Goal: Task Accomplishment & Management: Complete application form

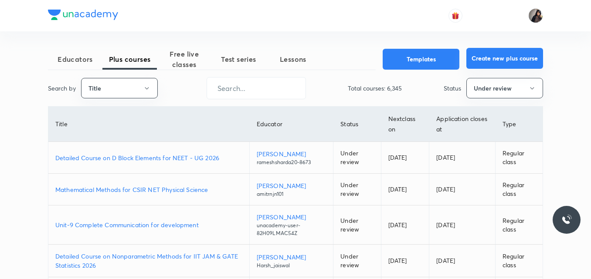
click at [487, 58] on button "Create new plus course" at bounding box center [505, 58] width 77 height 21
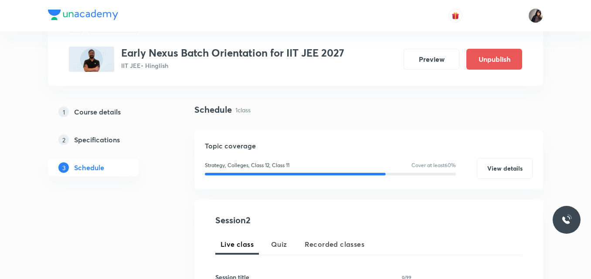
scroll to position [45, 0]
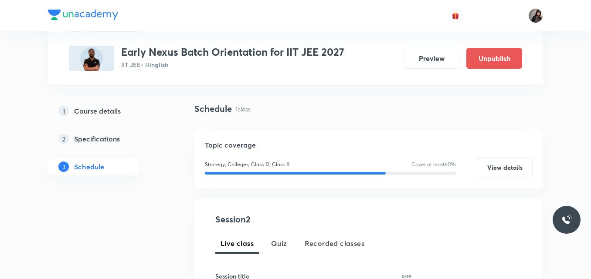
click at [102, 111] on h5 "Course details" at bounding box center [97, 111] width 47 height 10
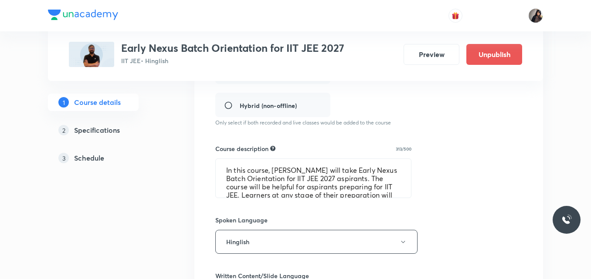
scroll to position [262, 0]
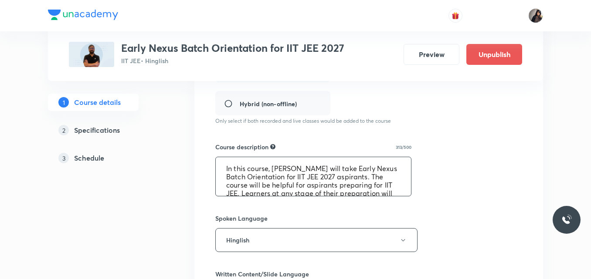
click at [289, 187] on textarea "In this course, Ayush Patni will take Early Nexus Batch Orientation for IIT JEE…" at bounding box center [313, 176] width 195 height 39
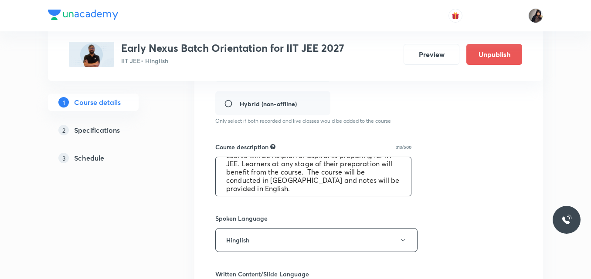
scroll to position [33, 0]
click at [283, 208] on div "Course title 46/80 Early Nexus Batch Orientation for IIT JEE 2027 ​ Educator ty…" at bounding box center [368, 180] width 307 height 561
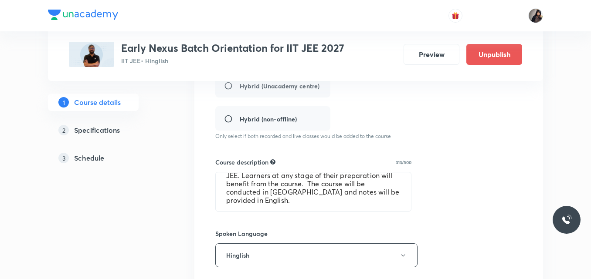
scroll to position [250, 0]
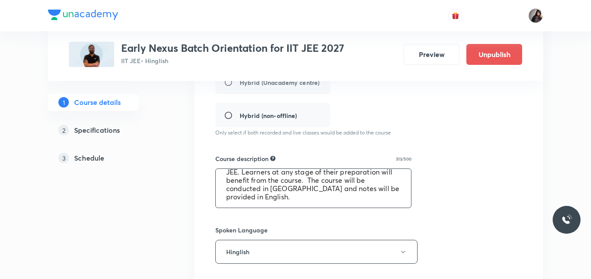
click at [263, 200] on textarea "In this course, Ayush Patni will take Early Nexus Batch Orientation for IIT JEE…" at bounding box center [313, 188] width 195 height 39
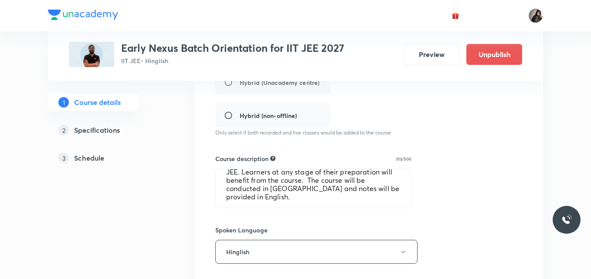
click at [198, 173] on div "Course title 46/80 Early Nexus Batch Orientation for IIT JEE 2027 ​ Educator ty…" at bounding box center [368, 192] width 349 height 589
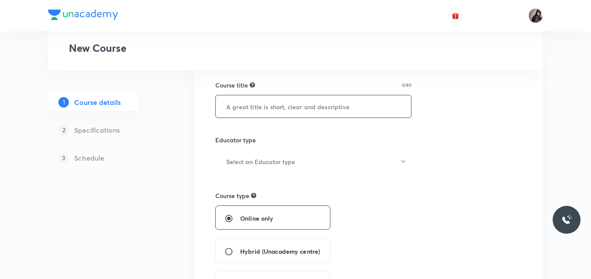
scroll to position [71, 0]
click at [253, 162] on h6 "Select an Educator type" at bounding box center [260, 161] width 69 height 9
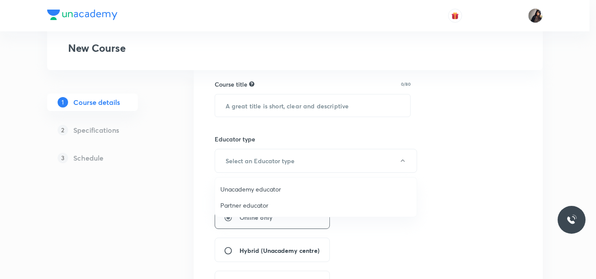
click at [262, 190] on span "Unacademy educator" at bounding box center [315, 189] width 191 height 9
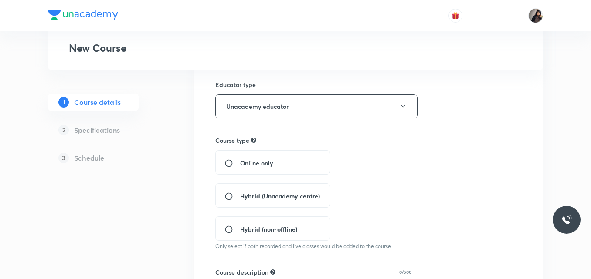
scroll to position [126, 0]
click at [248, 162] on span "Online only" at bounding box center [256, 162] width 33 height 9
click at [240, 162] on input "Online only" at bounding box center [233, 162] width 16 height 9
radio input "true"
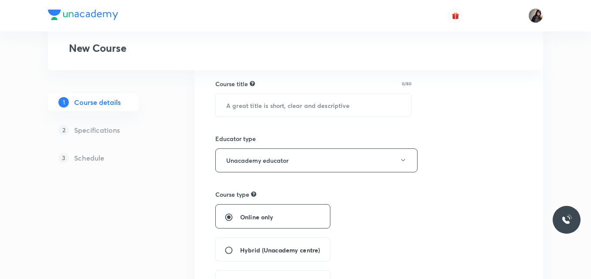
scroll to position [70, 0]
click at [305, 107] on input "text" at bounding box center [313, 106] width 195 height 22
paste input "Nimbus Titans"
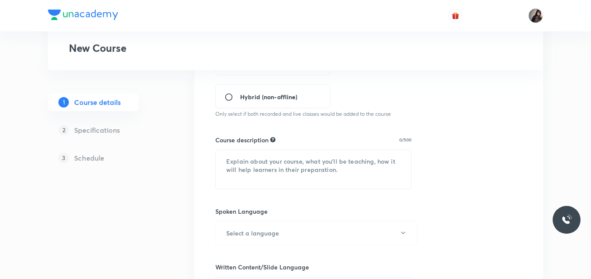
scroll to position [294, 0]
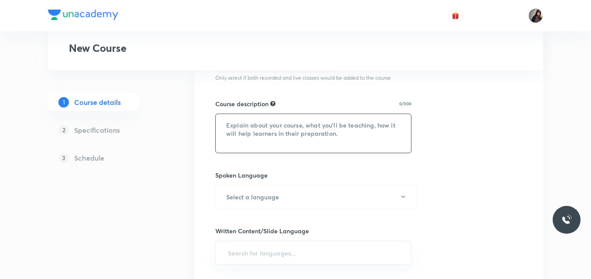
type input "Nimbus Titans Batch Orientation for 2027"
click at [245, 133] on textarea at bounding box center [313, 133] width 195 height 39
paste textarea "Nimbus Titans"
type textarea "Nimbus Titans"
click at [304, 124] on textarea at bounding box center [313, 133] width 195 height 39
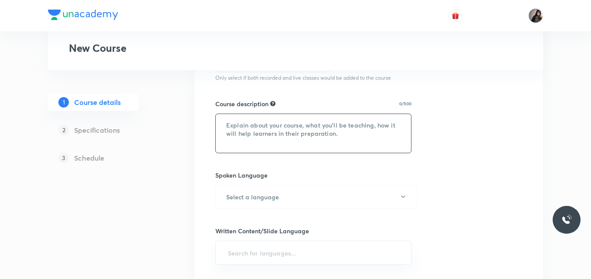
paste textarea "In this course, Ayush Patni will take Early Nexus Batch Orientation for IIT JEE…"
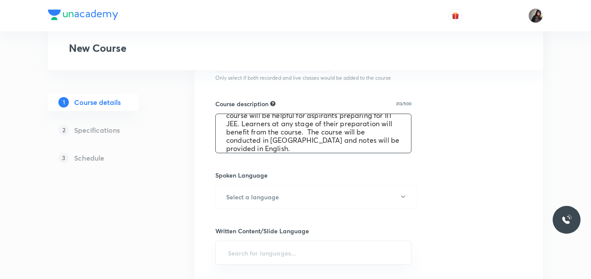
scroll to position [0, 0]
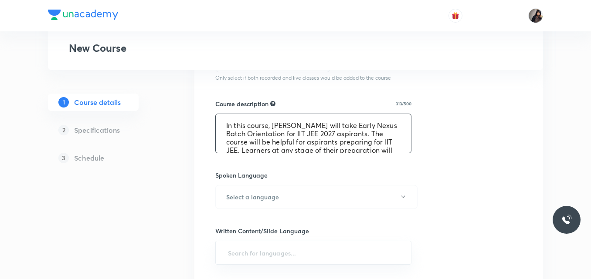
drag, startPoint x: 312, startPoint y: 123, endPoint x: 274, endPoint y: 122, distance: 38.4
click at [274, 122] on textarea "In this course, Ayush Patni will take Early Nexus Batch Orientation for IIT JEE…" at bounding box center [313, 133] width 195 height 39
paste textarea "Akansha Karnwal"
drag, startPoint x: 341, startPoint y: 134, endPoint x: 320, endPoint y: 133, distance: 20.9
click at [320, 133] on textarea "In this course, Akansha Karnwal will take Early Nexus Batch Orientation for IIT…" at bounding box center [313, 133] width 195 height 39
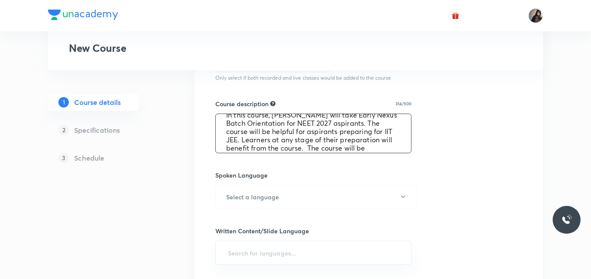
scroll to position [12, 0]
click at [258, 138] on textarea "In this course, Akansha Karnwal will take Early Nexus Batch Orientation for NEE…" at bounding box center [313, 133] width 195 height 39
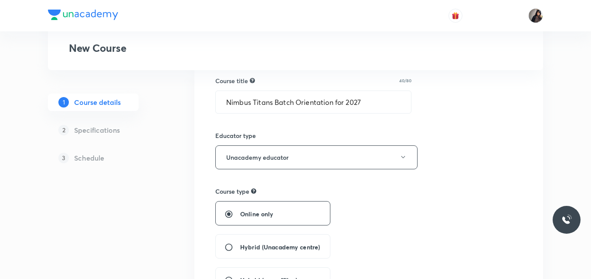
scroll to position [73, 0]
drag, startPoint x: 295, startPoint y: 102, endPoint x: 226, endPoint y: 100, distance: 68.9
click at [226, 100] on input "Nimbus Titans Batch Orientation for 2027" at bounding box center [313, 103] width 195 height 22
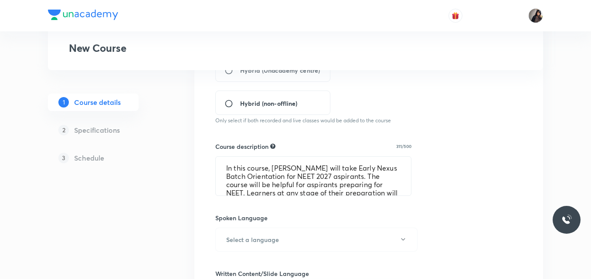
scroll to position [252, 0]
drag, startPoint x: 358, startPoint y: 167, endPoint x: 271, endPoint y: 176, distance: 87.6
click at [271, 176] on textarea "In this course, Akansha Karnwal will take Early Nexus Batch Orientation for NEE…" at bounding box center [313, 176] width 195 height 39
paste textarea "Nimbus Titan"
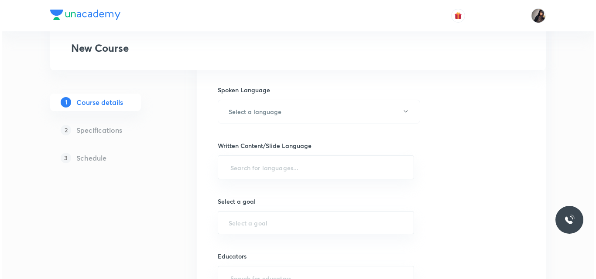
scroll to position [380, 0]
type textarea "In this course, Akansha Karnwal will take Nimbus Titans Batch Orientation for N…"
click at [307, 110] on button "Select a language" at bounding box center [316, 111] width 202 height 24
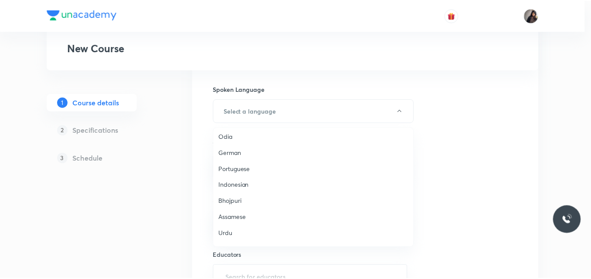
scroll to position [219, 0]
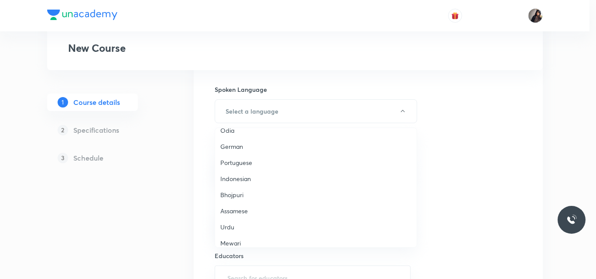
click at [239, 113] on div at bounding box center [298, 139] width 596 height 279
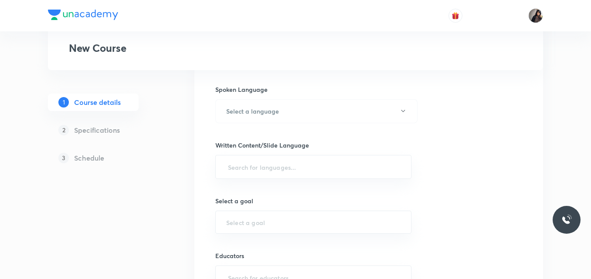
click at [253, 130] on div "Course title 40/80 Nimbus Titans Batch Orientation for 2027 ​ Educator type Una…" at bounding box center [368, 50] width 307 height 558
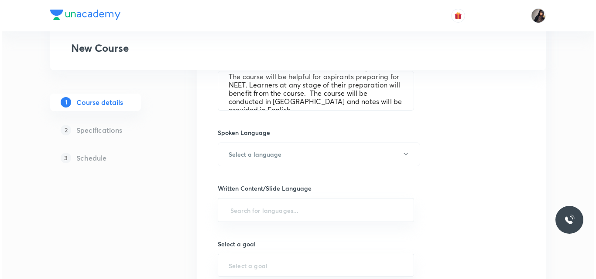
scroll to position [336, 0]
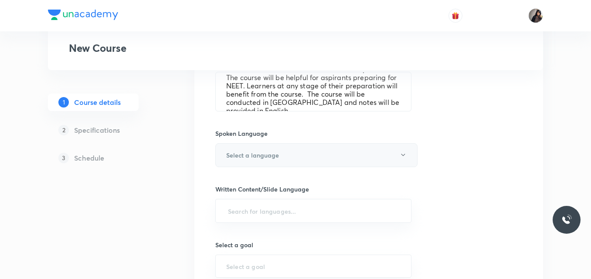
click at [260, 161] on button "Select a language" at bounding box center [316, 155] width 202 height 24
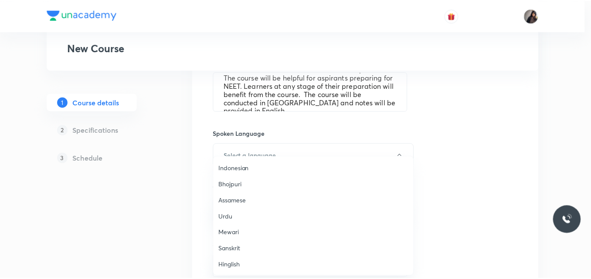
scroll to position [259, 0]
click at [237, 265] on span "Hinglish" at bounding box center [315, 264] width 191 height 9
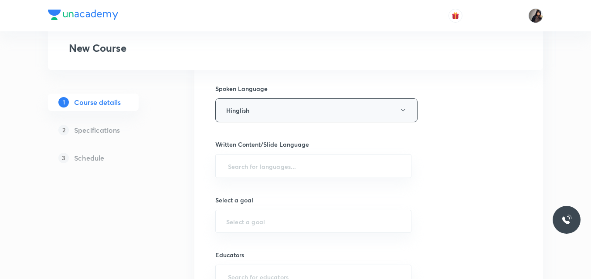
scroll to position [389, 0]
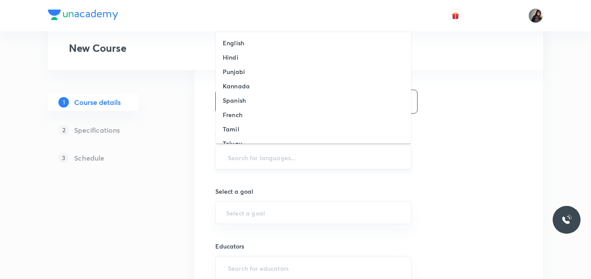
click at [251, 151] on input "text" at bounding box center [313, 158] width 174 height 16
click at [252, 43] on li "English" at bounding box center [313, 43] width 195 height 14
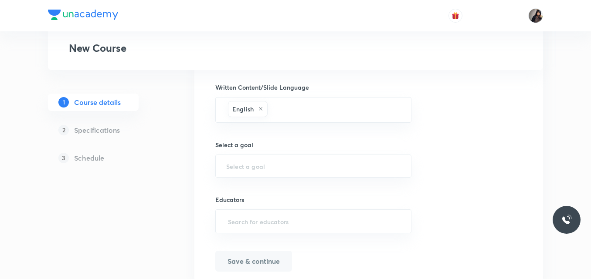
scroll to position [439, 0]
click at [250, 163] on input "text" at bounding box center [313, 165] width 174 height 8
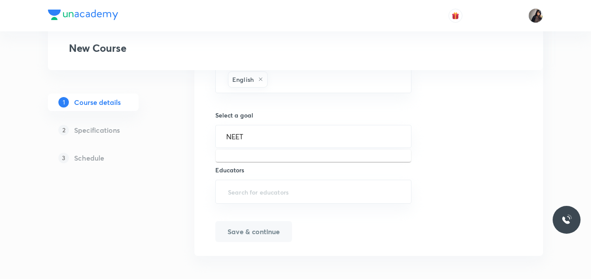
scroll to position [472, 0]
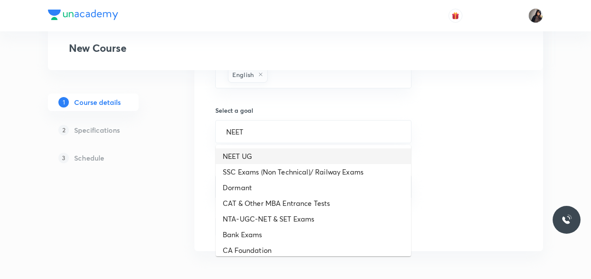
click at [245, 150] on li "NEET UG" at bounding box center [313, 157] width 195 height 16
type input "NEET UG"
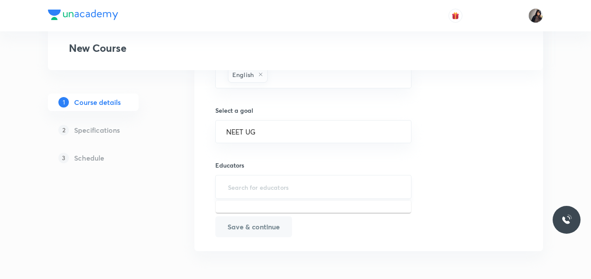
click at [240, 191] on input "text" at bounding box center [313, 187] width 174 height 16
type input "A"
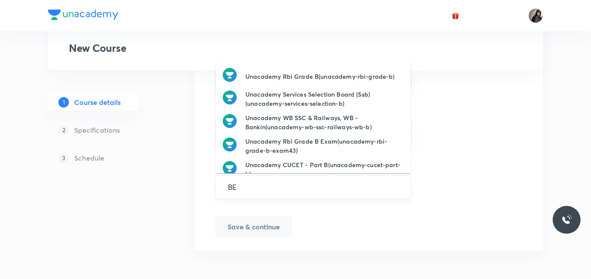
type input "B"
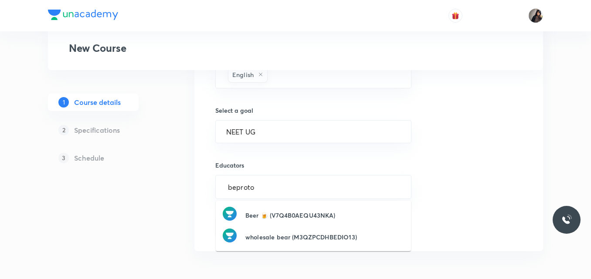
type input "beproton"
click at [261, 212] on h6 "Akansha Karnwal(BeProton)" at bounding box center [286, 215] width 82 height 9
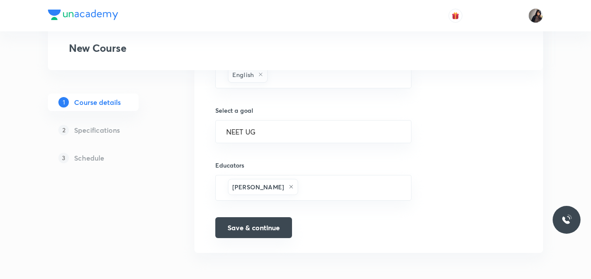
click at [269, 223] on button "Save & continue" at bounding box center [253, 228] width 77 height 21
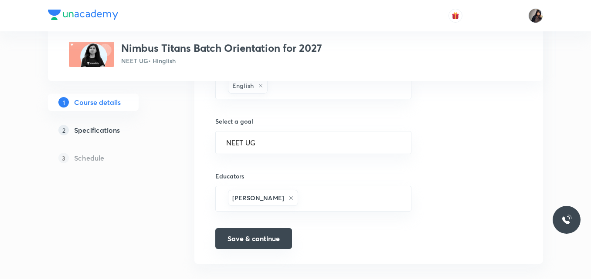
scroll to position [483, 0]
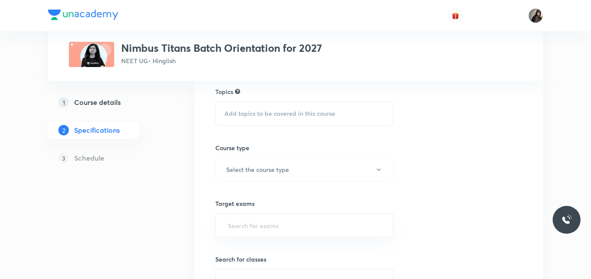
scroll to position [75, 0]
click at [247, 111] on span "Add topics to be covered in this course" at bounding box center [280, 113] width 111 height 7
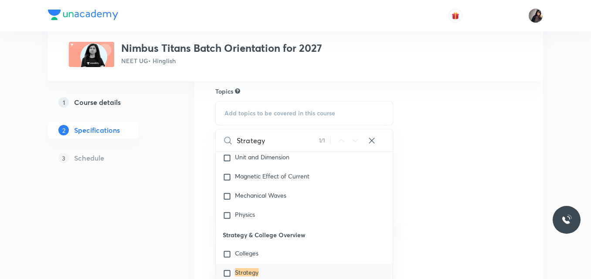
scroll to position [2259, 0]
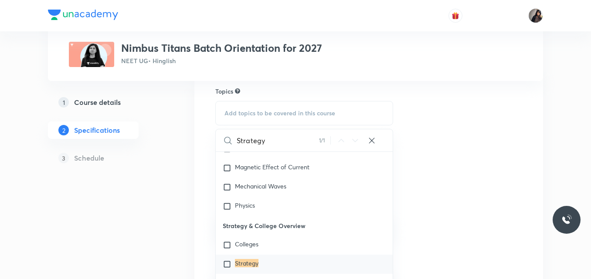
type input "Strategy"
click at [246, 265] on mark "Strategy" at bounding box center [247, 263] width 24 height 8
checkbox input "true"
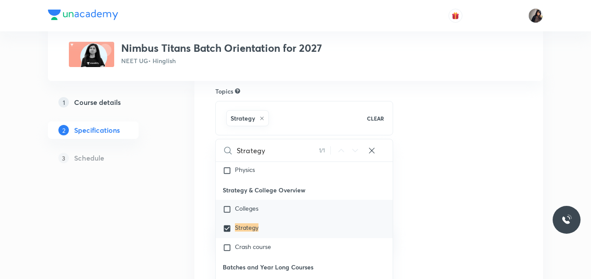
scroll to position [2309, 0]
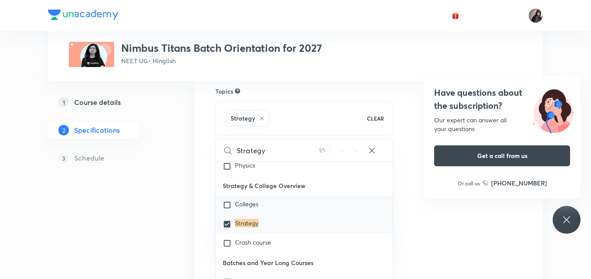
click at [228, 206] on input "checkbox" at bounding box center [229, 205] width 12 height 9
checkbox input "true"
click at [416, 219] on div "Topics Strategy Colleges CLEAR Strategy 1 / 1 ​ Biology Previous Year & Mock Qu…" at bounding box center [368, 264] width 307 height 354
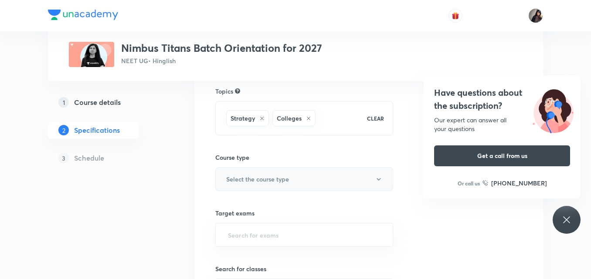
click at [286, 177] on h6 "Select the course type" at bounding box center [257, 179] width 63 height 9
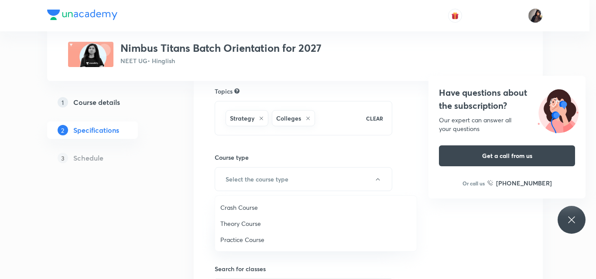
click at [246, 241] on span "Practice Course" at bounding box center [315, 239] width 191 height 9
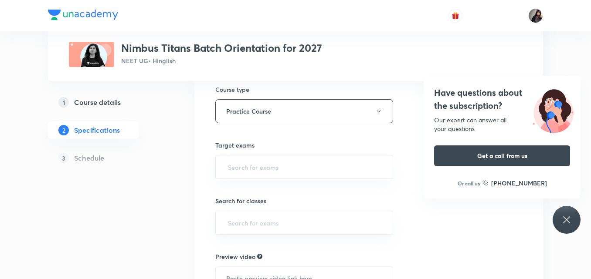
scroll to position [143, 0]
click at [252, 167] on input "text" at bounding box center [304, 166] width 156 height 16
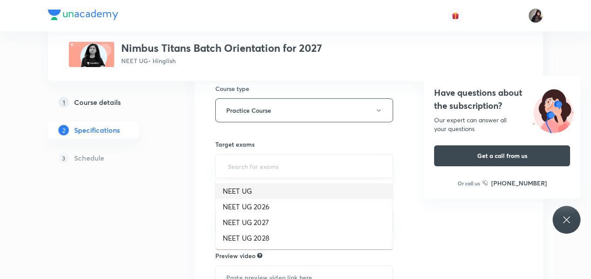
click at [242, 188] on li "NEET UG" at bounding box center [304, 192] width 177 height 16
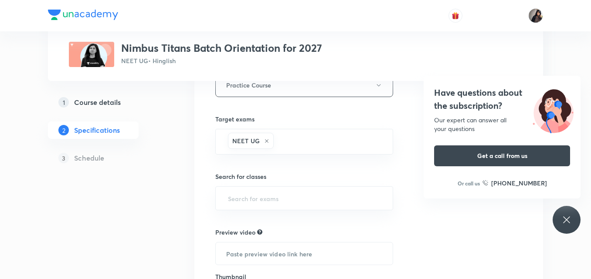
scroll to position [184, 0]
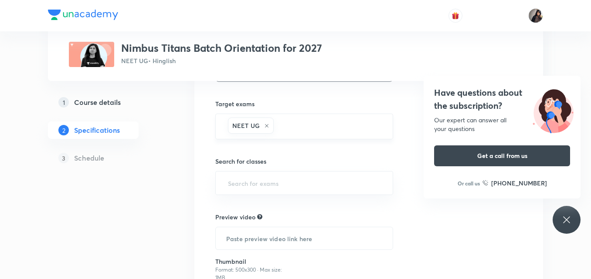
click at [266, 123] on icon at bounding box center [266, 125] width 5 height 5
type input "ne"
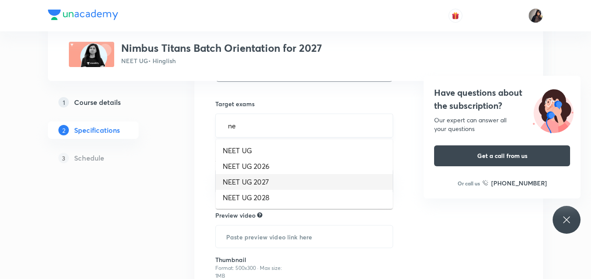
click at [256, 183] on li "NEET UG 2027" at bounding box center [304, 182] width 177 height 16
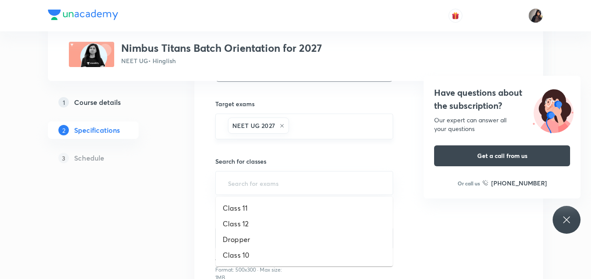
click at [256, 183] on input "text" at bounding box center [304, 183] width 156 height 16
click at [238, 213] on li "Class 11" at bounding box center [304, 209] width 177 height 16
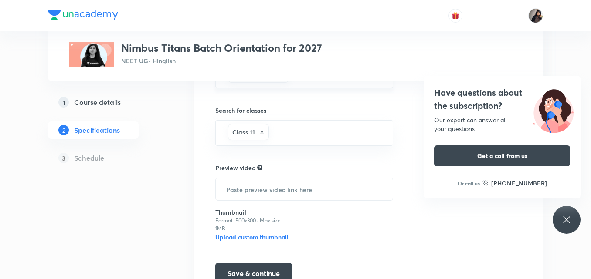
scroll to position [248, 0]
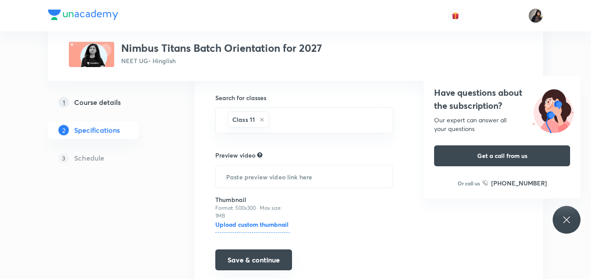
click at [240, 262] on button "Save & continue" at bounding box center [253, 260] width 77 height 21
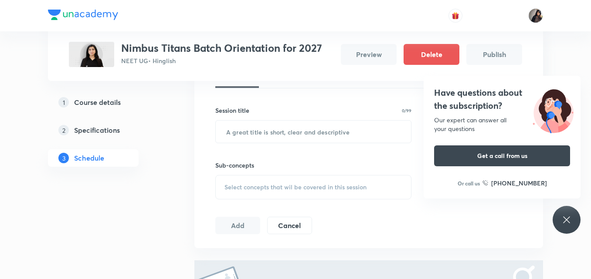
scroll to position [212, 0]
click at [239, 130] on input "text" at bounding box center [313, 131] width 195 height 22
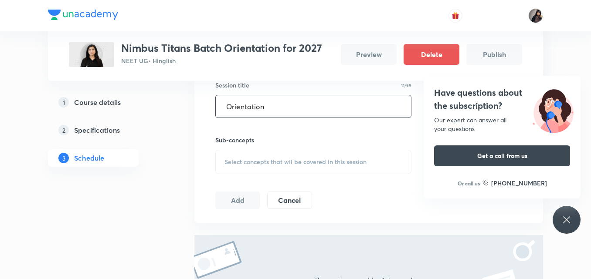
scroll to position [240, 0]
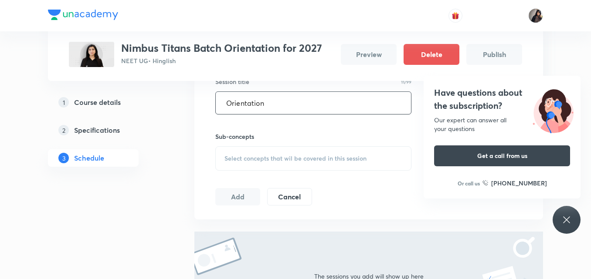
type input "Orientation"
click at [235, 160] on span "Select concepts that wil be covered in this session" at bounding box center [296, 158] width 142 height 7
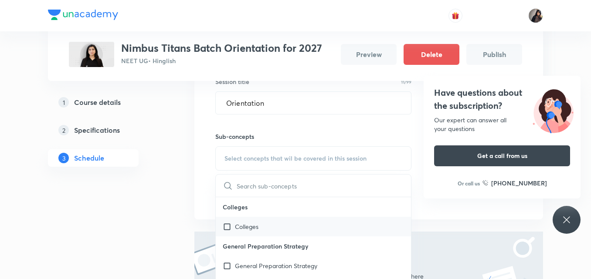
click at [261, 225] on div "Colleges" at bounding box center [313, 227] width 195 height 20
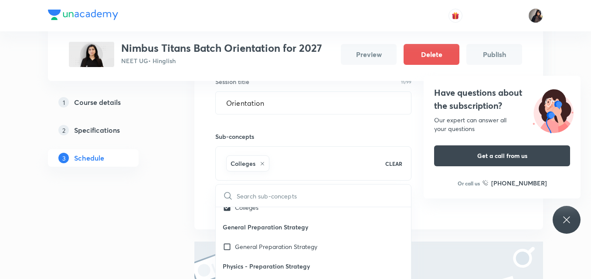
scroll to position [44, 0]
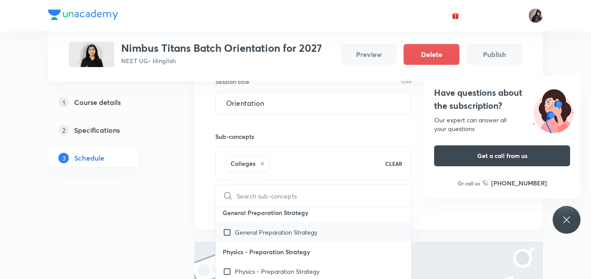
click at [272, 235] on p "General Preparation Strategy" at bounding box center [276, 232] width 82 height 9
checkbox input "true"
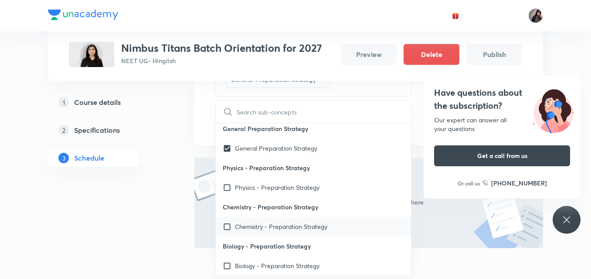
click at [228, 229] on input "checkbox" at bounding box center [229, 226] width 12 height 9
checkbox input "true"
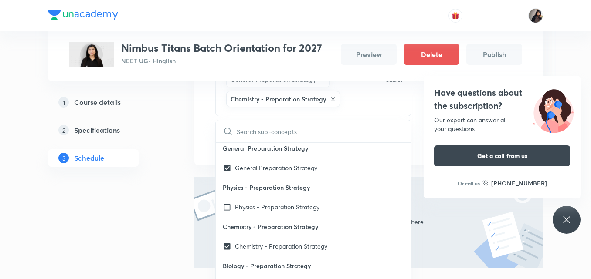
click at [419, 135] on div "Session 1 Live class Quiz Recorded classes Session title 11/99 Orientation ​ Su…" at bounding box center [368, 33] width 307 height 237
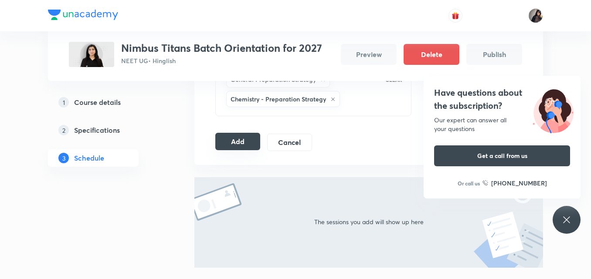
click at [235, 144] on button "Add" at bounding box center [237, 141] width 45 height 17
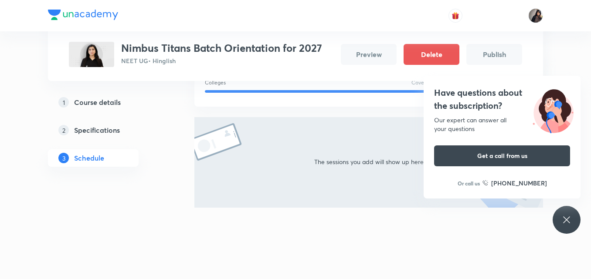
scroll to position [164, 0]
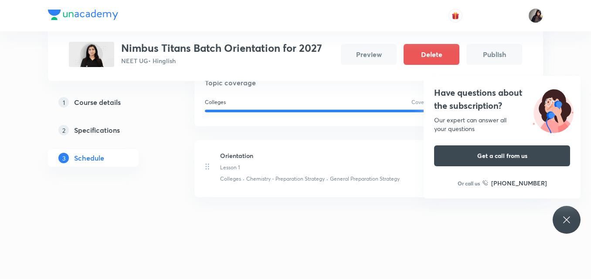
click at [563, 215] on icon at bounding box center [567, 220] width 10 height 10
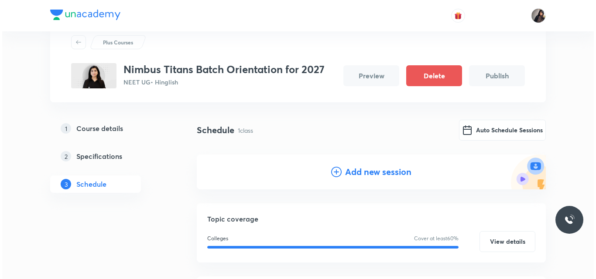
scroll to position [0, 0]
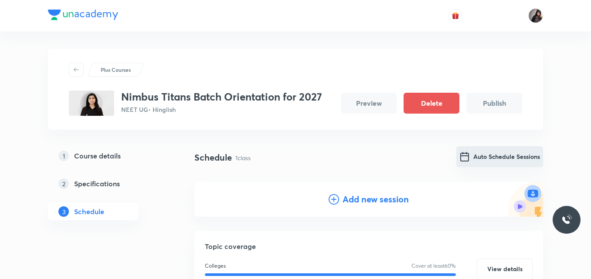
click at [492, 155] on button "Auto Schedule Sessions" at bounding box center [500, 157] width 87 height 21
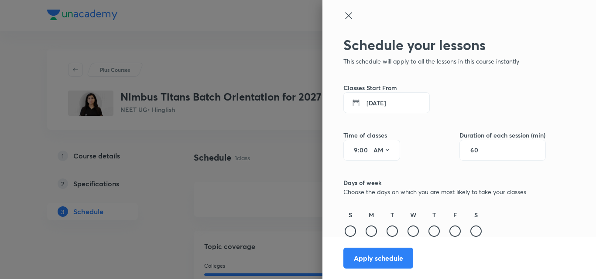
click at [354, 105] on icon at bounding box center [356, 103] width 14 height 9
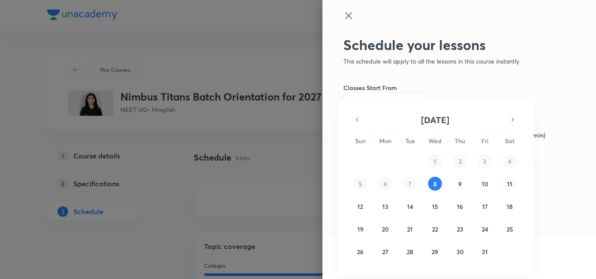
click at [511, 183] on abbr "11" at bounding box center [509, 184] width 5 height 8
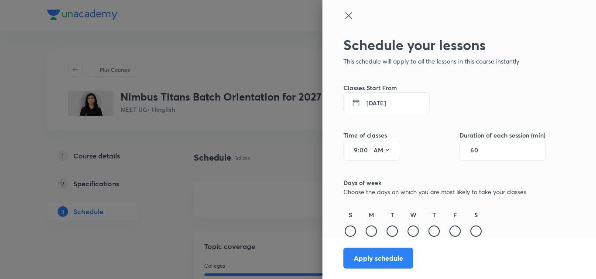
click at [377, 101] on button "11 Oct 2025" at bounding box center [386, 102] width 86 height 21
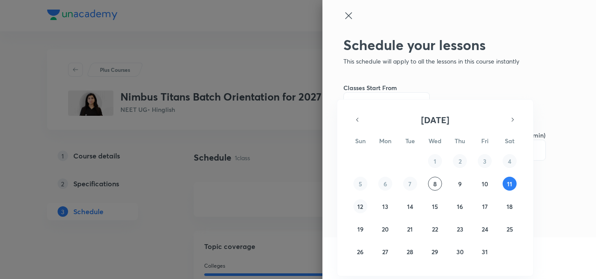
click at [357, 205] on button "12" at bounding box center [360, 207] width 14 height 14
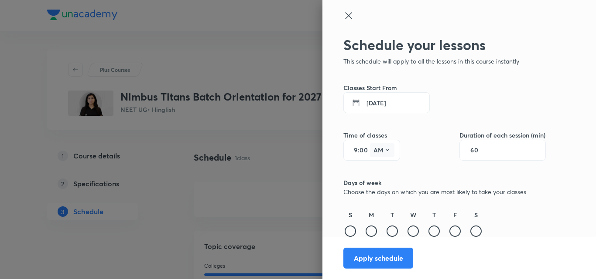
click at [370, 152] on button "AM" at bounding box center [382, 150] width 24 height 14
click at [353, 149] on div at bounding box center [298, 139] width 596 height 279
click at [375, 151] on button "AM" at bounding box center [382, 150] width 24 height 14
click at [375, 175] on div "PM" at bounding box center [375, 172] width 31 height 21
click at [351, 152] on div "9 : 00 PM" at bounding box center [371, 150] width 57 height 21
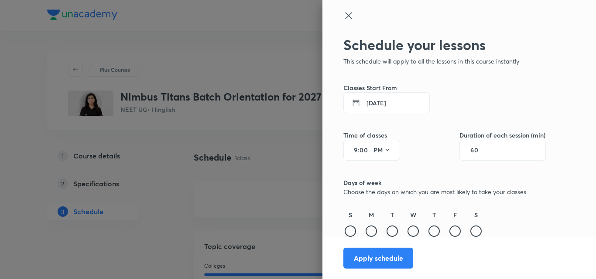
click at [350, 150] on input "9" at bounding box center [352, 150] width 10 height 7
type input "1"
click at [361, 150] on input "00" at bounding box center [364, 150] width 10 height 7
type input "0"
type input "45"
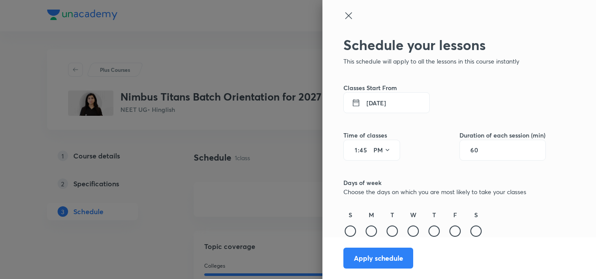
click at [443, 163] on div "Schedule your lessons This schedule will apply to all the lessons in this cours…" at bounding box center [444, 160] width 202 height 246
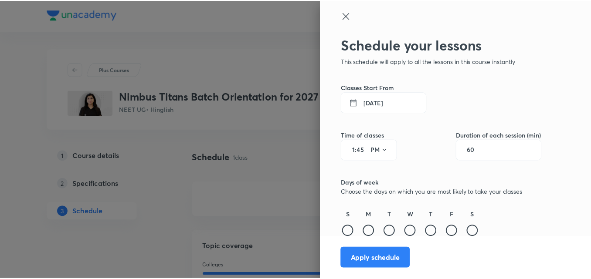
scroll to position [3, 0]
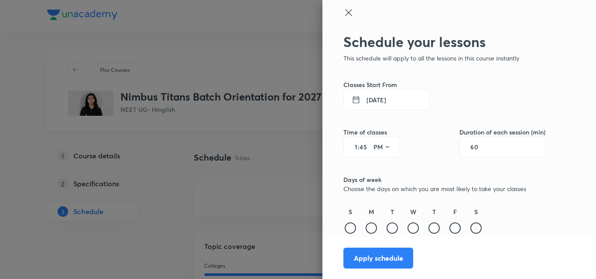
click at [477, 147] on input "60" at bounding box center [478, 147] width 17 height 7
type input "45"
click at [343, 232] on div "S" at bounding box center [350, 222] width 14 height 28
click at [344, 230] on div at bounding box center [349, 228] width 11 height 11
click at [365, 229] on div at bounding box center [370, 228] width 11 height 11
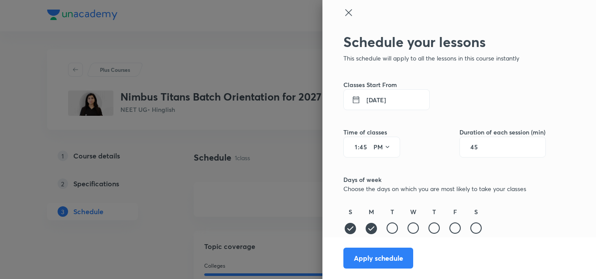
click at [343, 230] on icon at bounding box center [350, 229] width 14 height 14
click at [344, 228] on div at bounding box center [349, 228] width 11 height 11
click at [364, 230] on icon at bounding box center [371, 229] width 14 height 14
click at [365, 258] on button "Apply schedule" at bounding box center [378, 257] width 70 height 21
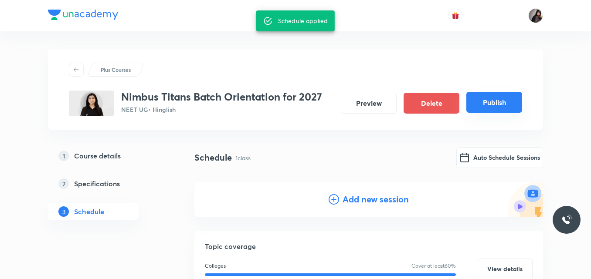
click at [490, 102] on button "Publish" at bounding box center [495, 102] width 56 height 21
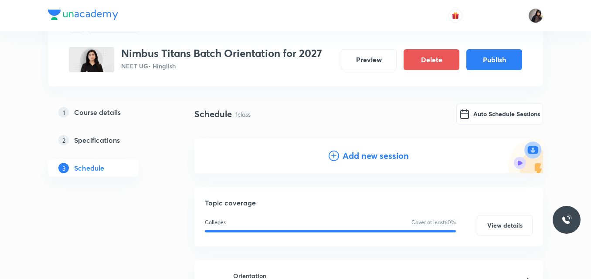
scroll to position [44, 0]
click at [484, 57] on button "Publish" at bounding box center [495, 58] width 56 height 21
click at [489, 116] on button "Auto Schedule Sessions" at bounding box center [500, 112] width 87 height 21
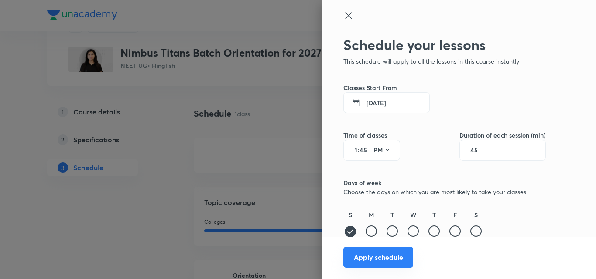
click at [369, 259] on button "Apply schedule" at bounding box center [378, 257] width 70 height 21
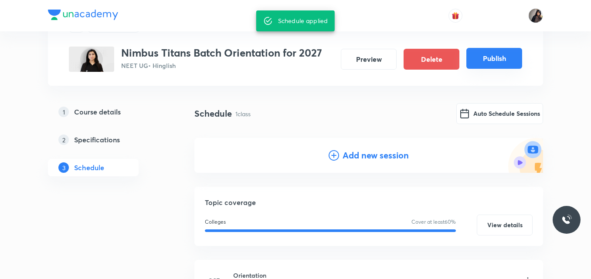
click at [496, 60] on button "Publish" at bounding box center [495, 58] width 56 height 21
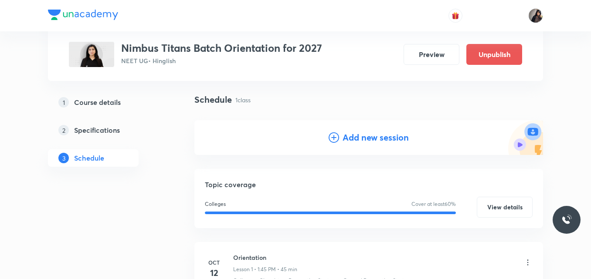
scroll to position [0, 0]
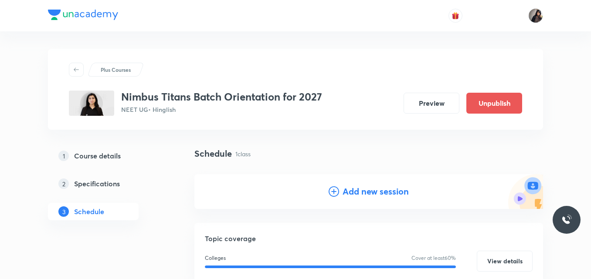
click at [396, 47] on div "Plus Courses Nimbus Titans Batch Orientation for 2027 NEET UG • Hinglish Previe…" at bounding box center [295, 225] width 495 height 389
click at [327, 53] on div "Plus Courses Nimbus Titans Batch Orientation for 2027 NEET UG • Hinglish Previe…" at bounding box center [295, 89] width 495 height 81
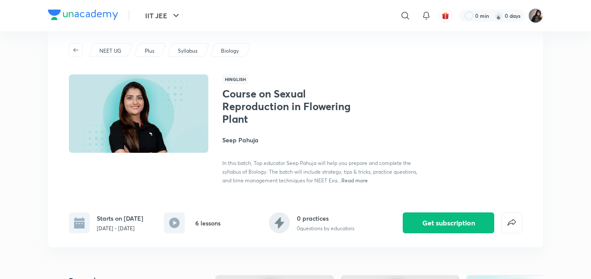
scroll to position [10, 0]
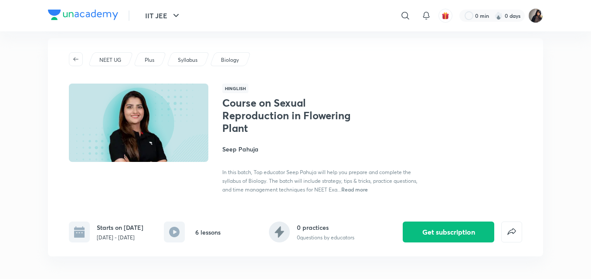
click at [354, 53] on div "NEET UG Plus Syllabus Biology" at bounding box center [295, 59] width 453 height 14
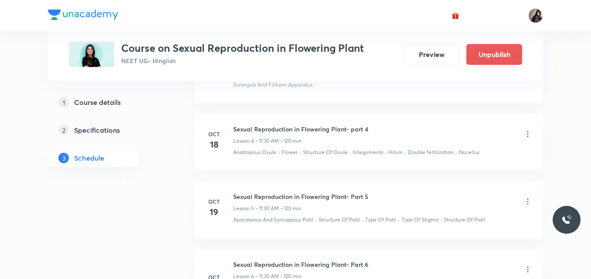
scroll to position [824, 0]
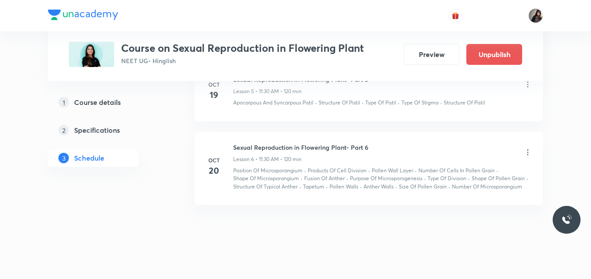
drag, startPoint x: 185, startPoint y: 182, endPoint x: 156, endPoint y: 194, distance: 31.9
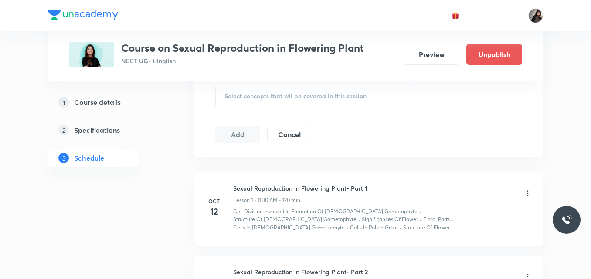
scroll to position [412, 0]
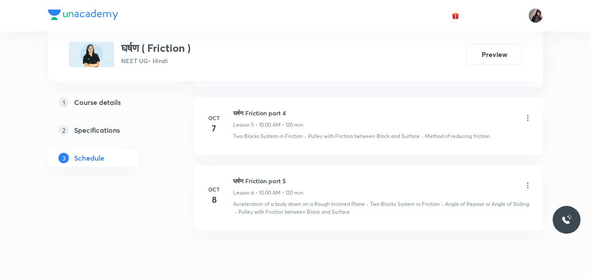
scroll to position [800, 0]
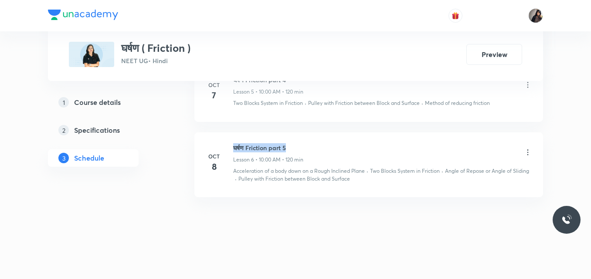
drag, startPoint x: 292, startPoint y: 147, endPoint x: 234, endPoint y: 147, distance: 58.0
click at [234, 147] on h6 "घर्षण Friction part 5" at bounding box center [268, 147] width 70 height 9
copy h6 "घर्षण Friction part 5"
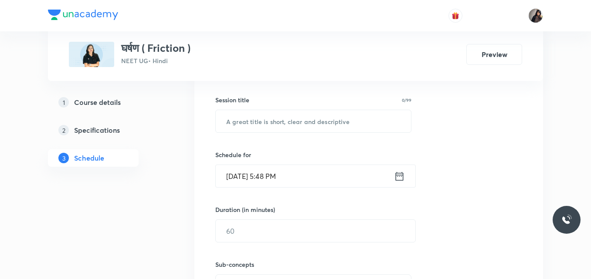
scroll to position [223, 0]
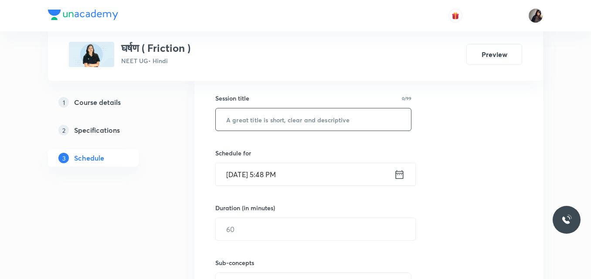
paste input "घर्षण Friction part 5"
click at [238, 122] on input "text" at bounding box center [313, 120] width 195 height 22
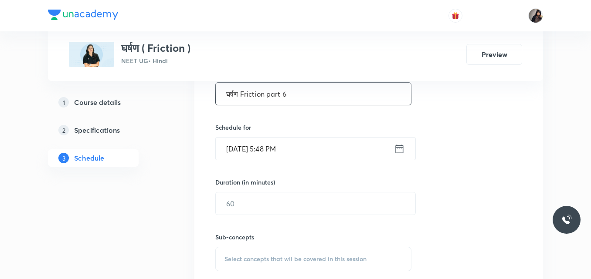
scroll to position [247, 0]
type input "घर्षण Friction part 6"
click at [242, 153] on input "Oct 8, 2025, 5:48 PM" at bounding box center [305, 151] width 178 height 22
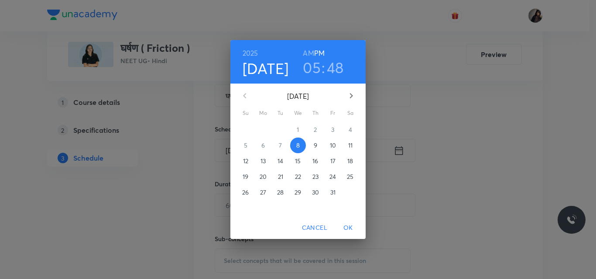
click at [316, 148] on p "9" at bounding box center [315, 145] width 3 height 9
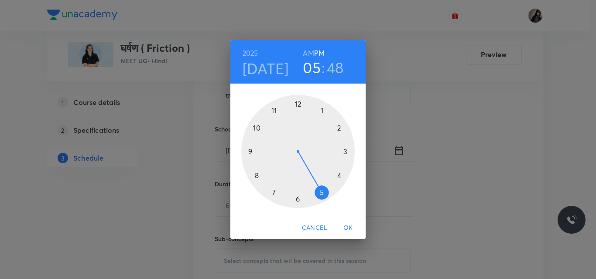
click at [256, 130] on div at bounding box center [297, 151] width 113 height 113
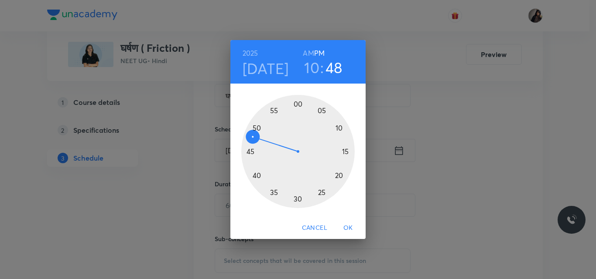
click at [298, 100] on div at bounding box center [297, 151] width 113 height 113
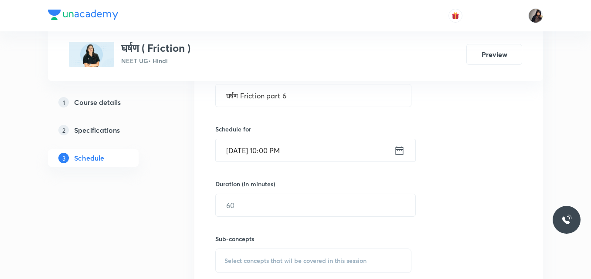
click at [293, 149] on input "Oct 9, 2025, 10:00 PM" at bounding box center [305, 151] width 178 height 22
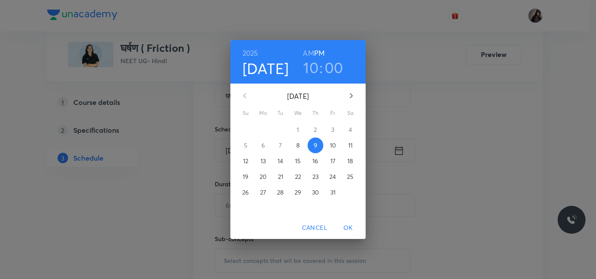
click at [310, 50] on h6 "AM" at bounding box center [308, 53] width 11 height 12
click at [351, 230] on span "OK" at bounding box center [347, 228] width 21 height 11
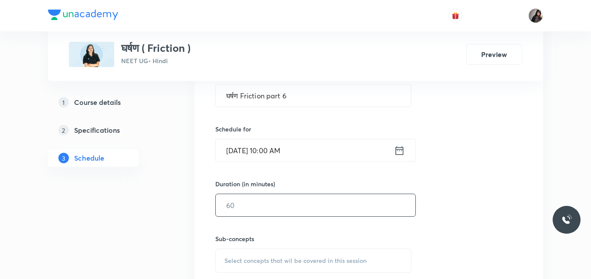
click at [239, 209] on input "text" at bounding box center [316, 205] width 200 height 22
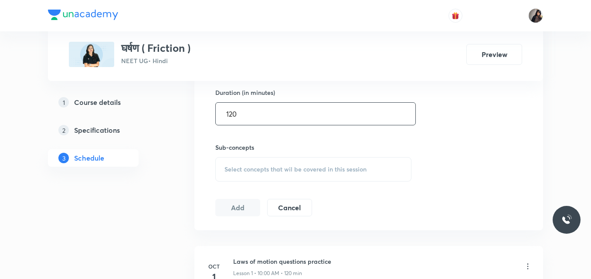
scroll to position [339, 0]
type input "120"
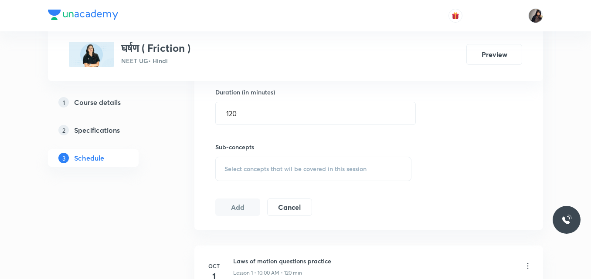
click at [244, 166] on span "Select concepts that wil be covered in this session" at bounding box center [296, 169] width 142 height 7
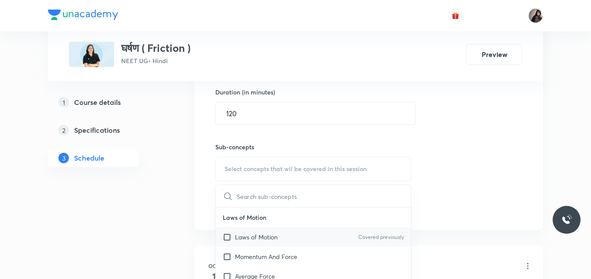
click at [257, 240] on p "Laws of Motion" at bounding box center [256, 237] width 43 height 9
checkbox input "true"
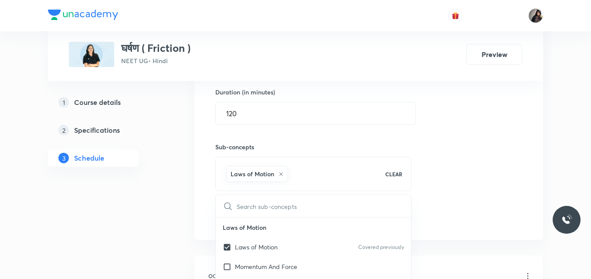
click at [494, 152] on div "Session 7 Live class Quiz Recorded classes Session title 21/99 घर्षण Friction p…" at bounding box center [368, 72] width 307 height 307
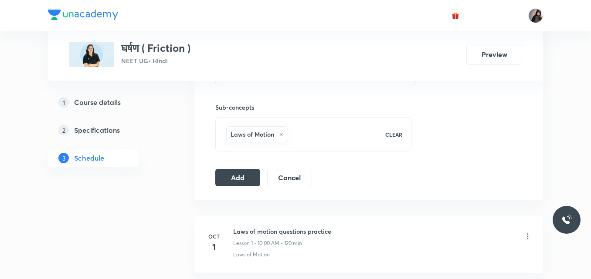
scroll to position [382, 0]
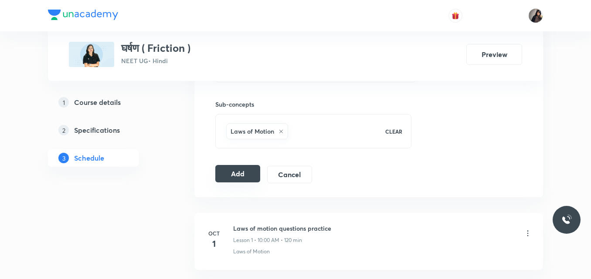
click at [229, 176] on button "Add" at bounding box center [237, 173] width 45 height 17
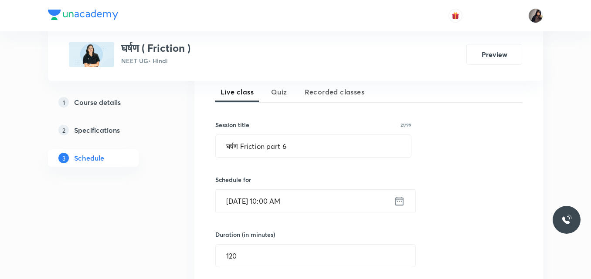
scroll to position [194, 0]
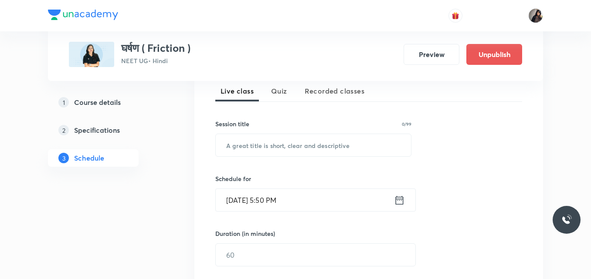
scroll to position [198, 0]
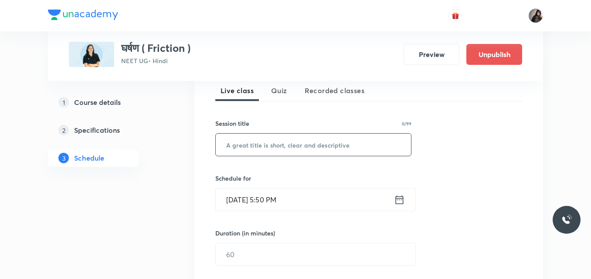
click at [259, 147] on input "text" at bounding box center [313, 145] width 195 height 22
paste input "घर्षण Friction part 5"
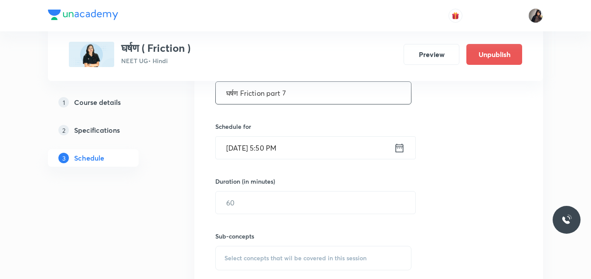
scroll to position [248, 0]
type input "घर्षण Friction part 8"
click at [244, 150] on input "Oct 8, 2025, 5:50 PM" at bounding box center [305, 150] width 178 height 22
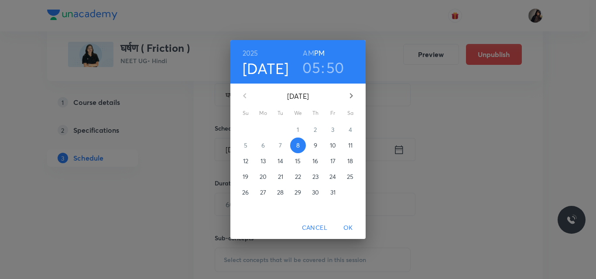
click at [332, 145] on p "10" at bounding box center [333, 145] width 6 height 9
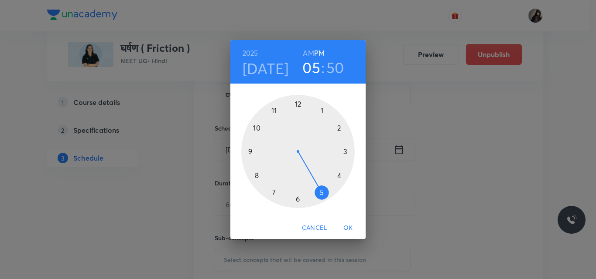
click at [259, 127] on div at bounding box center [297, 151] width 113 height 113
click at [298, 106] on div at bounding box center [297, 151] width 113 height 113
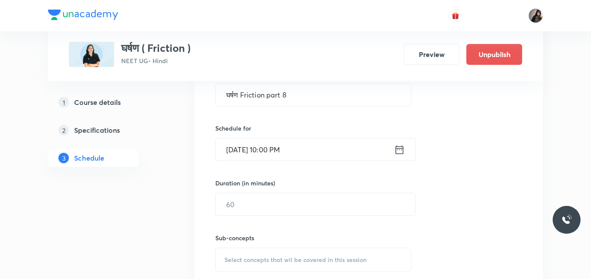
click at [294, 151] on input "Oct 10, 2025, 10:00 PM" at bounding box center [305, 150] width 178 height 22
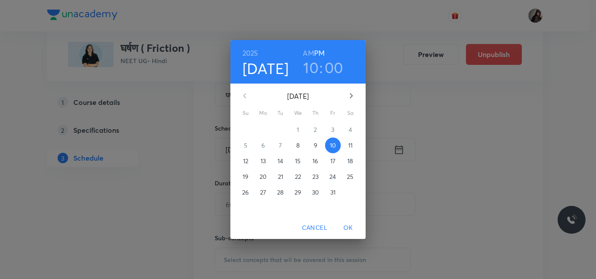
click at [311, 49] on h6 "AM" at bounding box center [308, 53] width 11 height 12
click at [345, 228] on span "OK" at bounding box center [347, 228] width 21 height 11
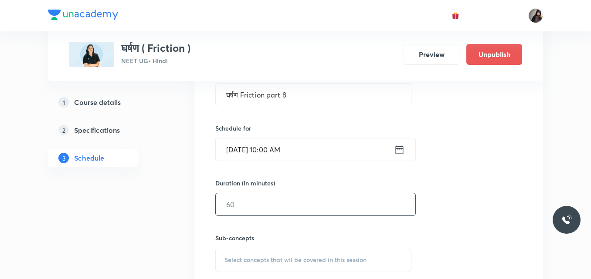
click at [251, 211] on input "text" at bounding box center [316, 205] width 200 height 22
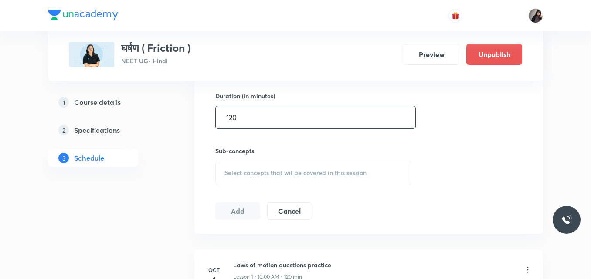
scroll to position [336, 0]
type input "120"
click at [245, 173] on span "Select concepts that wil be covered in this session" at bounding box center [296, 172] width 142 height 7
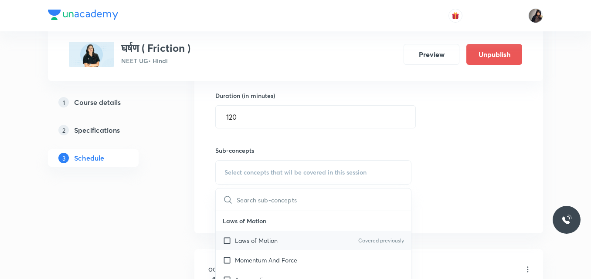
click at [255, 242] on p "Laws of Motion" at bounding box center [256, 240] width 43 height 9
checkbox input "true"
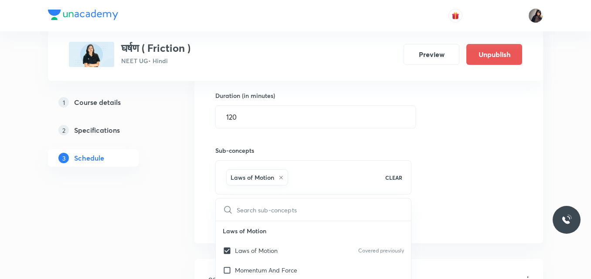
click at [445, 173] on div "Session 8 Live class Quiz Recorded classes Session title 21/99 घर्षण Friction p…" at bounding box center [368, 75] width 307 height 307
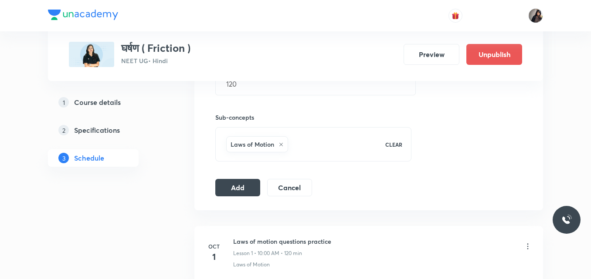
scroll to position [378, 0]
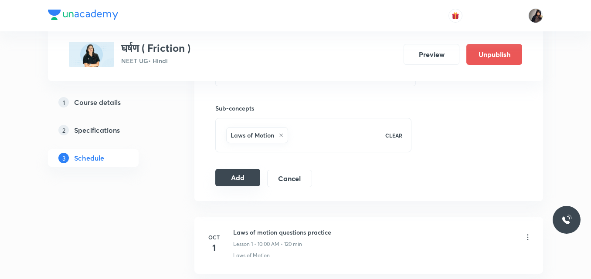
click at [233, 179] on button "Add" at bounding box center [237, 177] width 45 height 17
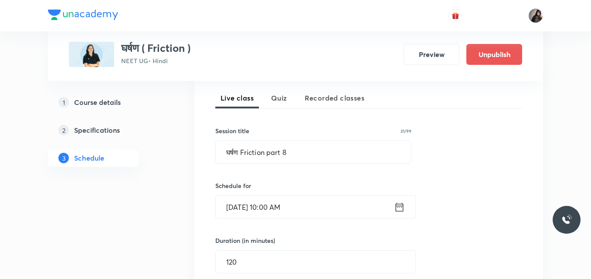
scroll to position [191, 0]
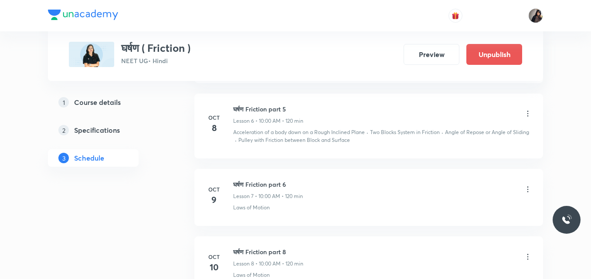
scroll to position [935, 0]
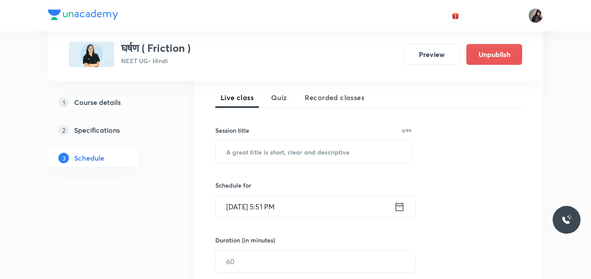
scroll to position [191, 0]
click at [305, 153] on input "text" at bounding box center [313, 152] width 195 height 22
paste input "घर्षण Friction part 5"
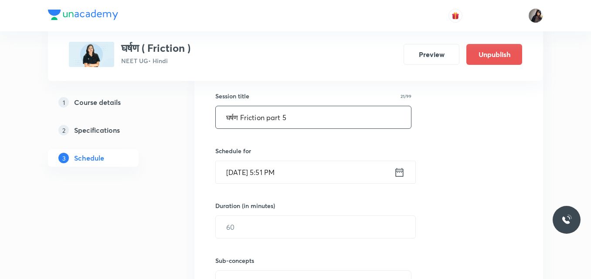
scroll to position [234, 0]
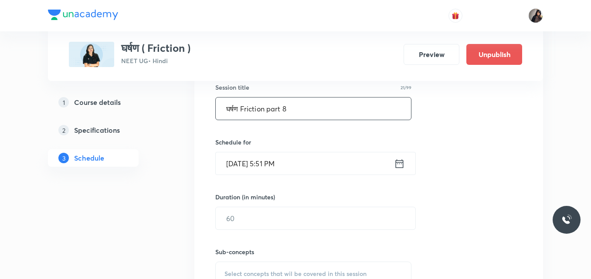
type input "घर्षण Friction part 8"
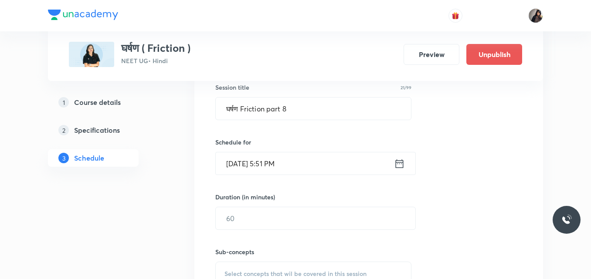
click at [242, 162] on input "Oct 8, 2025, 5:51 PM" at bounding box center [305, 164] width 178 height 22
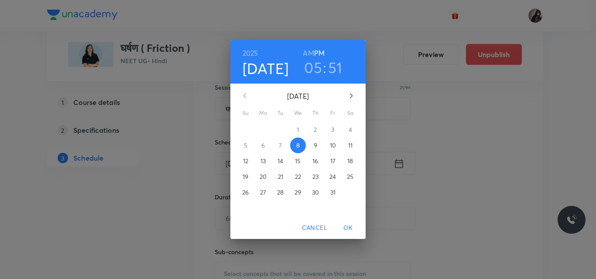
click at [351, 148] on p "11" at bounding box center [350, 145] width 4 height 9
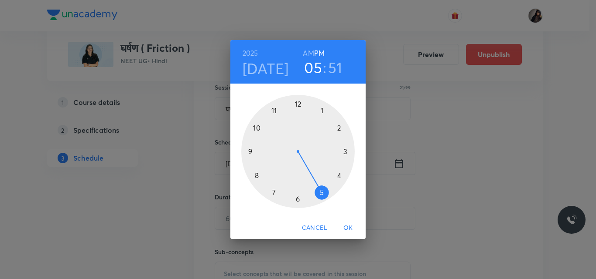
click at [259, 127] on div at bounding box center [297, 151] width 113 height 113
click at [298, 104] on div at bounding box center [297, 151] width 113 height 113
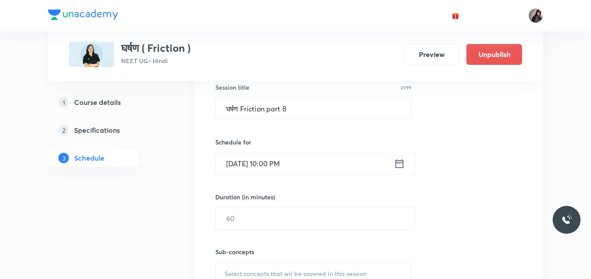
click at [292, 163] on input "Oct 11, 2025, 10:00 PM" at bounding box center [305, 164] width 178 height 22
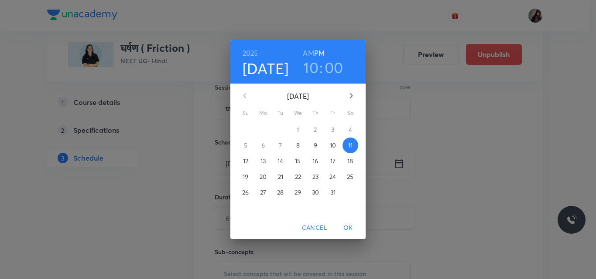
click at [307, 54] on h6 "AM" at bounding box center [308, 53] width 11 height 12
click at [349, 228] on span "OK" at bounding box center [347, 228] width 21 height 11
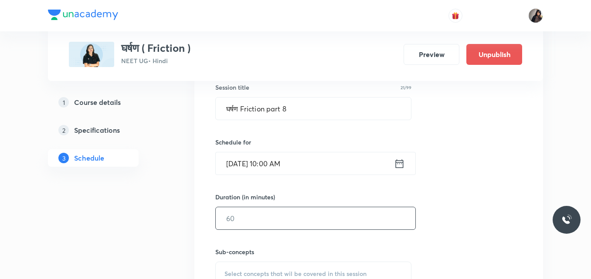
click at [251, 218] on input "text" at bounding box center [316, 219] width 200 height 22
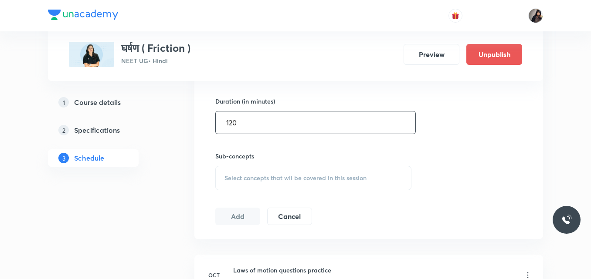
scroll to position [331, 0]
type input "120"
click at [249, 174] on span "Select concepts that wil be covered in this session" at bounding box center [296, 177] width 142 height 7
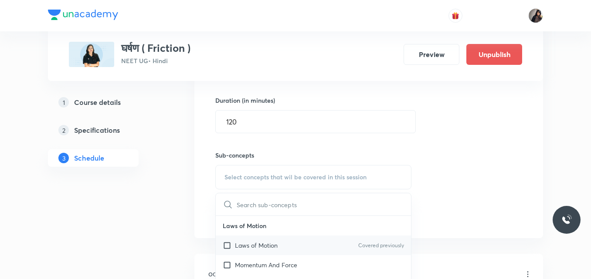
click at [259, 242] on p "Laws of Motion" at bounding box center [256, 245] width 43 height 9
checkbox input "true"
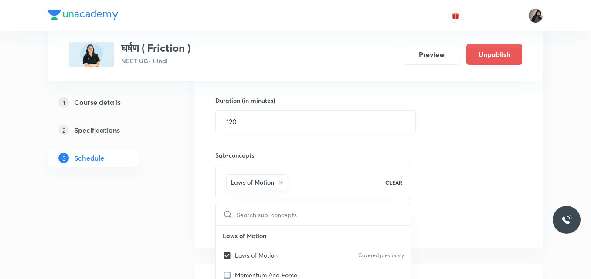
click at [437, 164] on div "Session 9 Live class Quiz Recorded classes Session title 21/99 घर्षण Friction p…" at bounding box center [368, 80] width 307 height 307
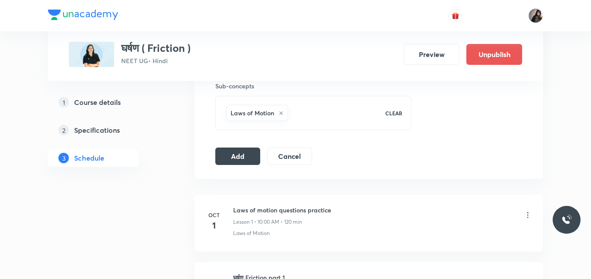
scroll to position [401, 0]
click at [247, 152] on button "Add" at bounding box center [237, 154] width 45 height 17
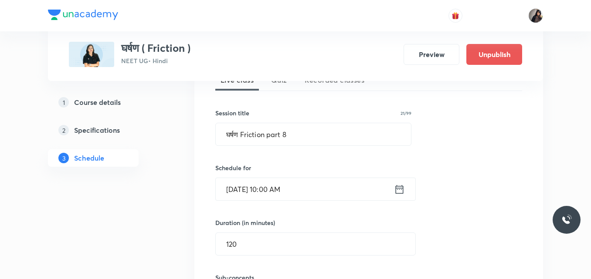
scroll to position [211, 0]
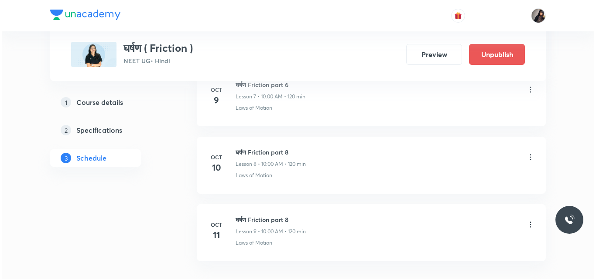
scroll to position [965, 0]
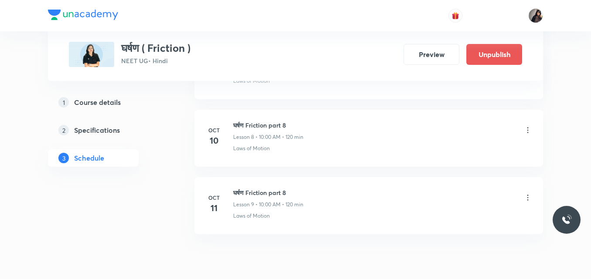
click at [530, 130] on icon at bounding box center [528, 130] width 9 height 9
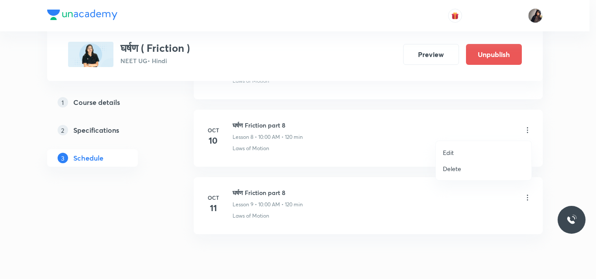
click at [453, 157] on li "Edit" at bounding box center [483, 153] width 95 height 16
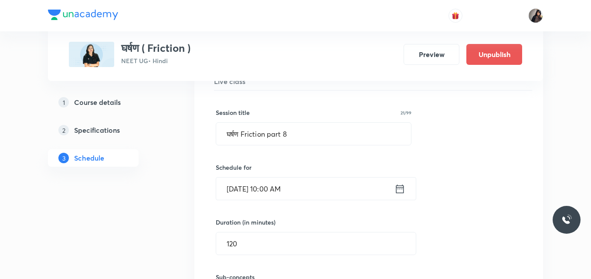
scroll to position [697, 0]
click at [290, 137] on input "घर्षण Friction part 8" at bounding box center [313, 134] width 195 height 22
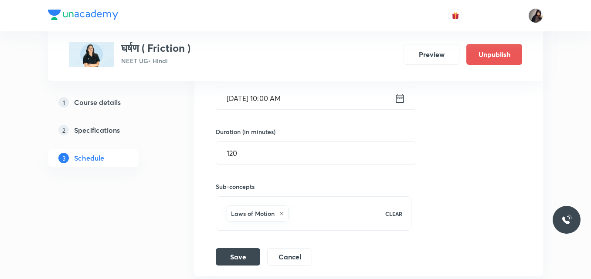
scroll to position [790, 0]
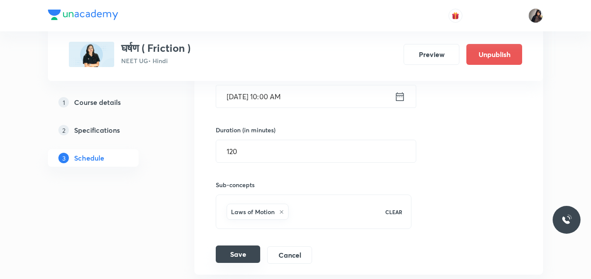
type input "घर्षण Friction part 7"
click at [237, 257] on button "Save" at bounding box center [238, 254] width 44 height 17
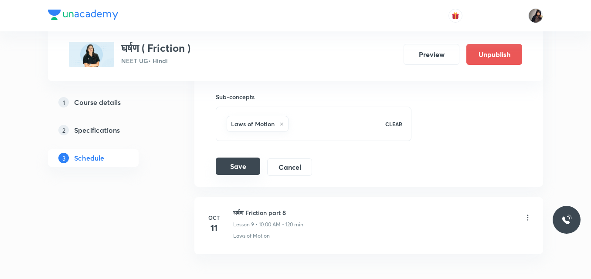
scroll to position [878, 0]
click at [235, 167] on button "Save" at bounding box center [238, 165] width 44 height 17
